Goal: Task Accomplishment & Management: Manage account settings

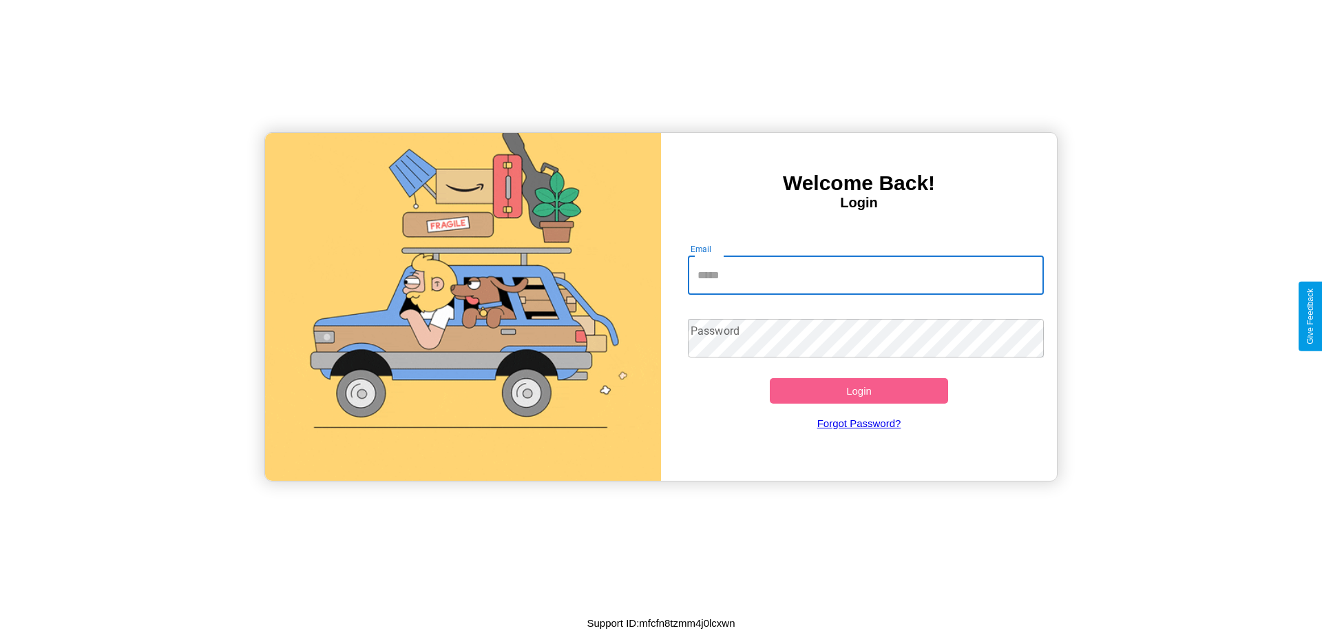
click at [865, 275] on input "Email" at bounding box center [866, 275] width 357 height 39
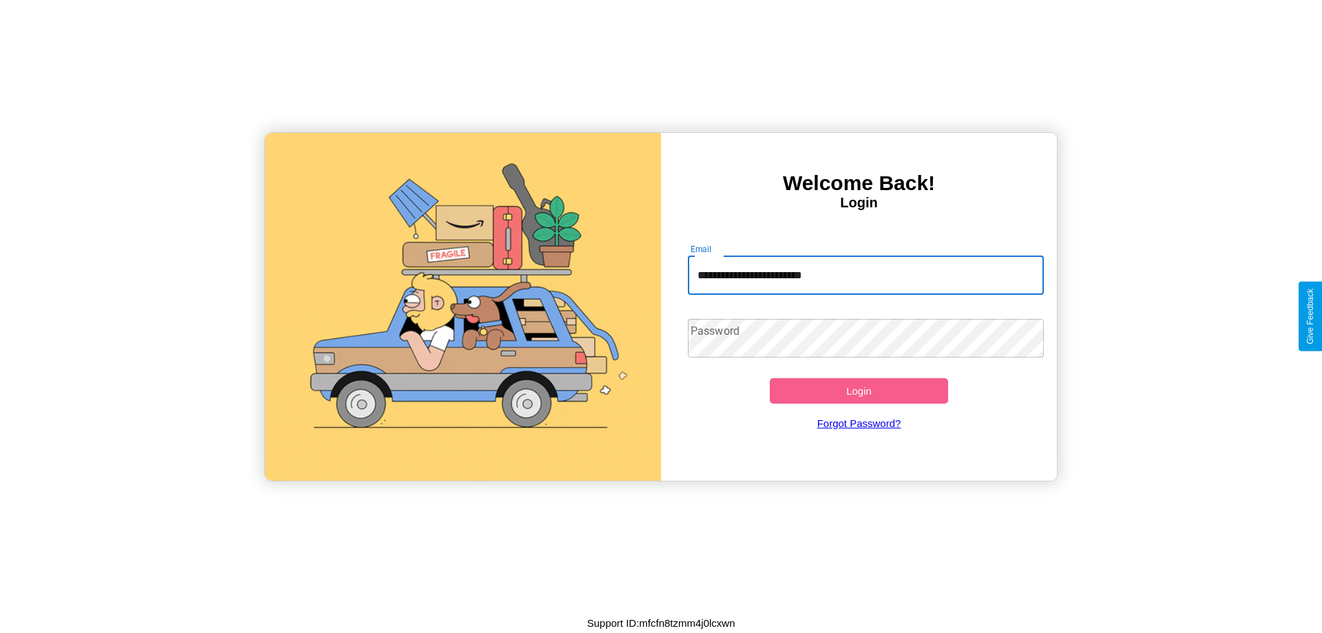
type input "**********"
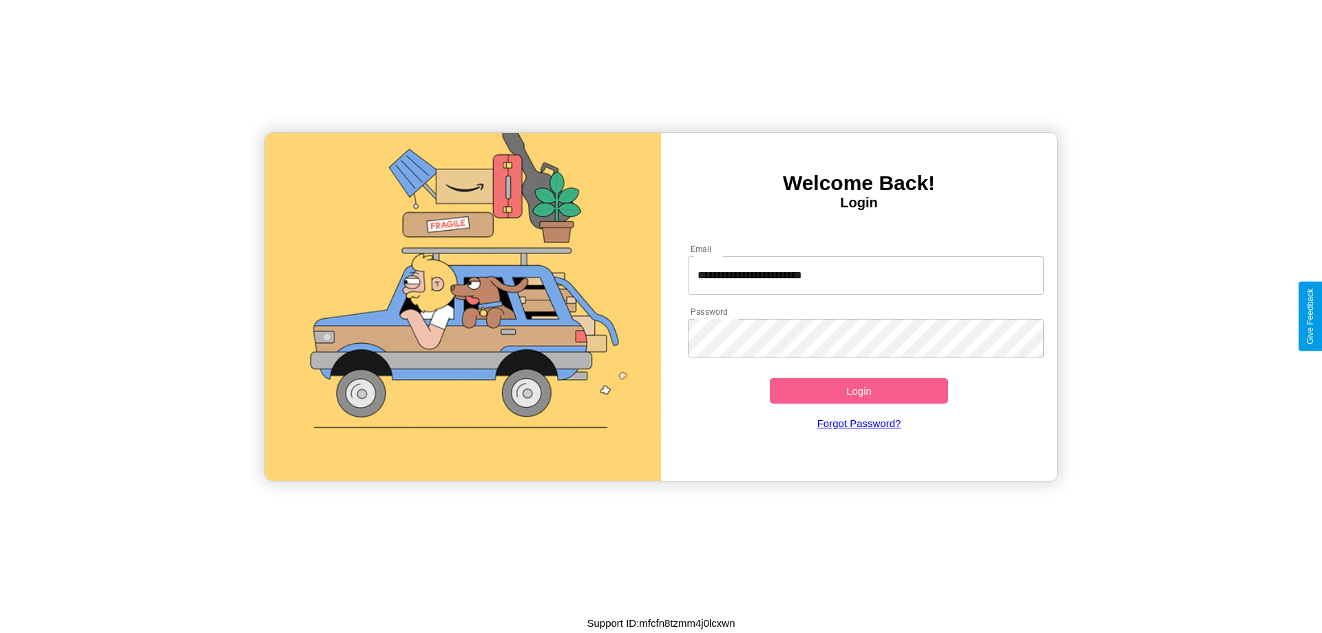
click at [858, 390] on button "Login" at bounding box center [859, 390] width 178 height 25
